Goal: Information Seeking & Learning: Learn about a topic

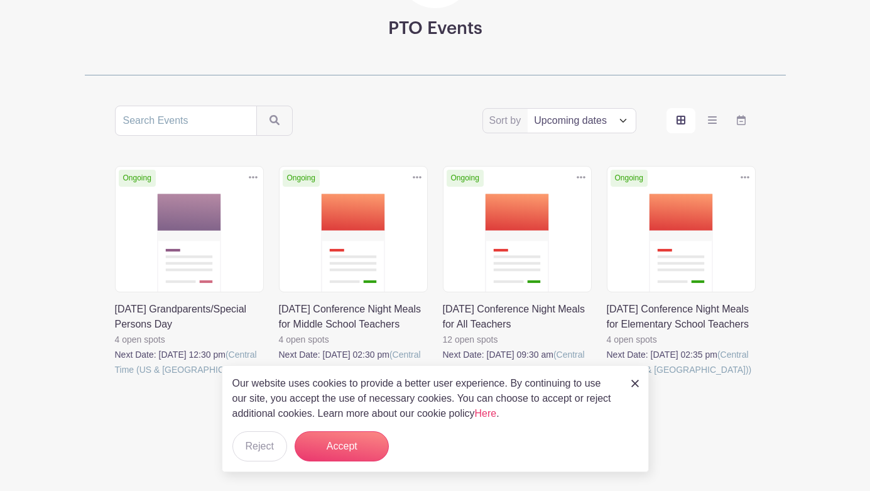
scroll to position [173, 0]
click at [115, 377] on link at bounding box center [115, 377] width 0 height 0
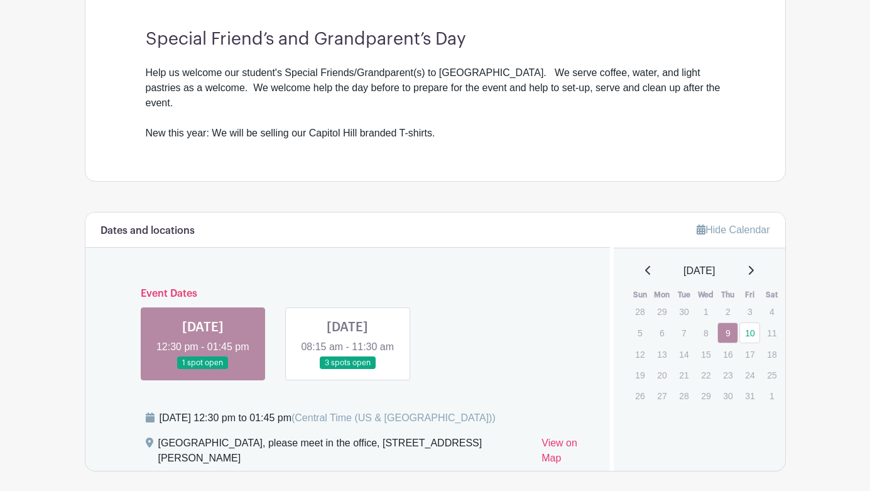
scroll to position [392, 0]
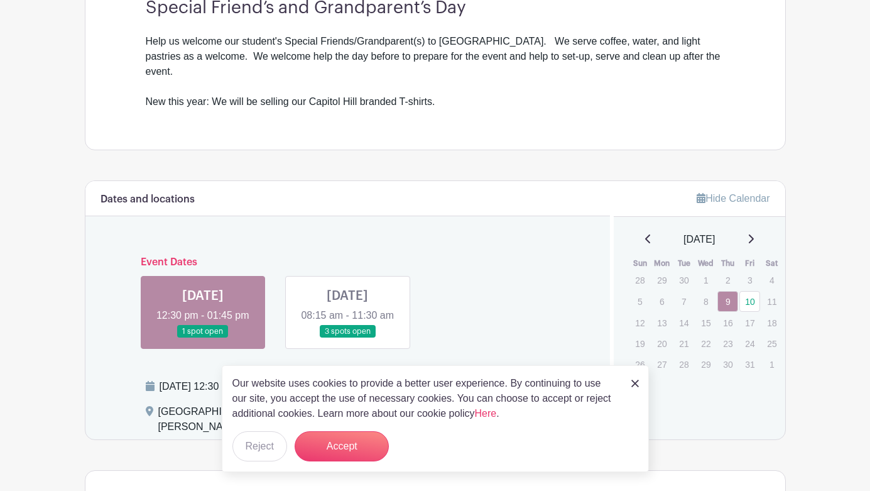
click at [526, 195] on div "Dates and locations" at bounding box center [347, 198] width 525 height 35
click at [635, 379] on link at bounding box center [635, 382] width 8 height 15
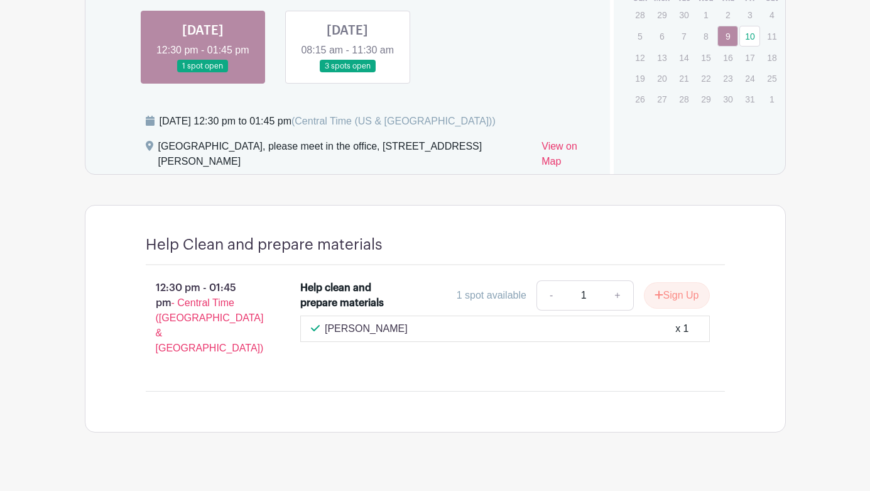
scroll to position [0, 0]
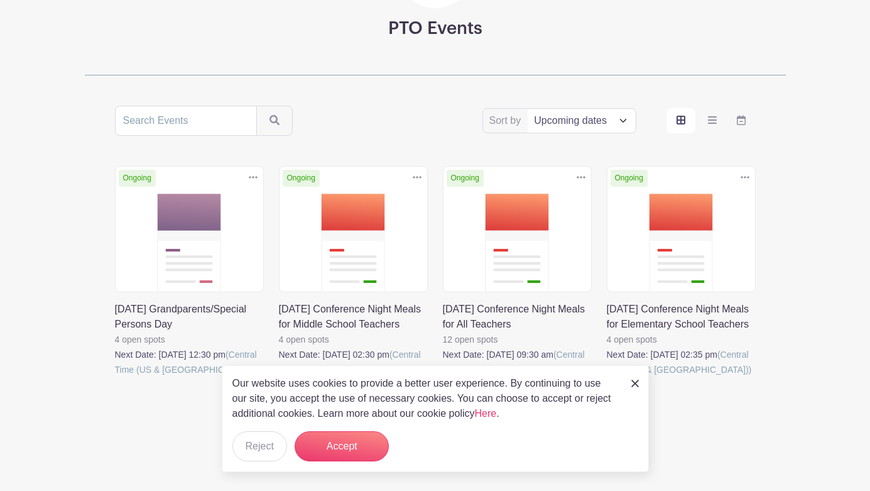
scroll to position [173, 0]
click at [443, 377] on link at bounding box center [443, 377] width 0 height 0
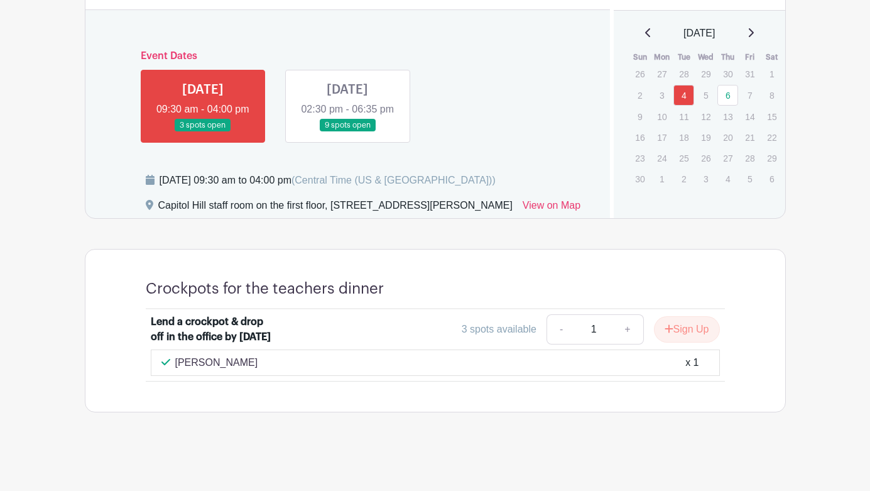
scroll to position [584, 0]
click at [347, 132] on link at bounding box center [347, 132] width 0 height 0
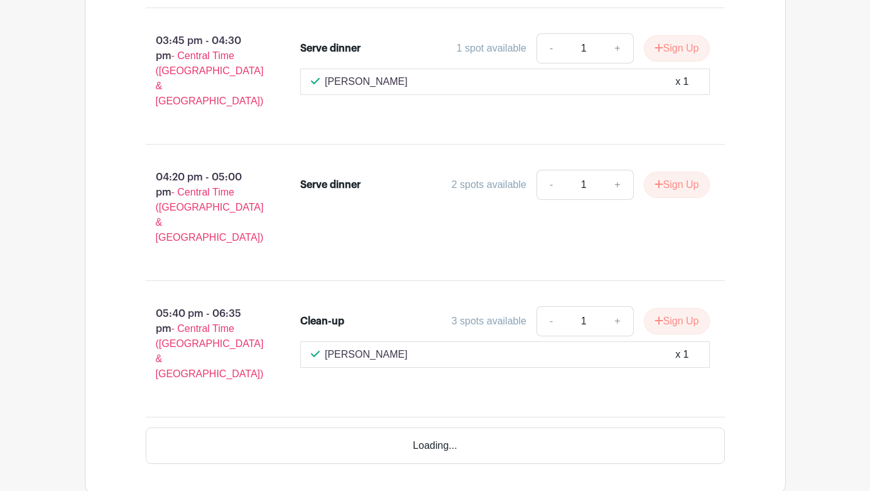
scroll to position [959, 0]
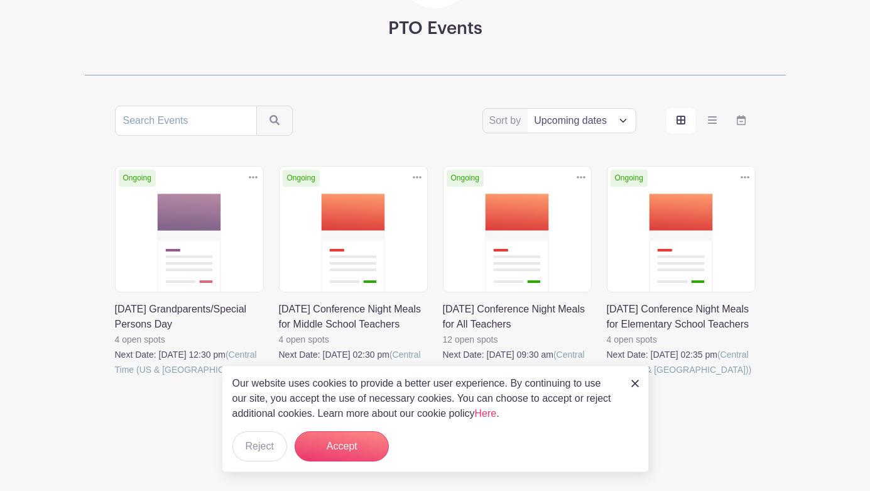
scroll to position [173, 0]
click at [605, 110] on select "Title Recently modified Newest Upcoming dates" at bounding box center [581, 121] width 107 height 24
